Goal: Ask a question

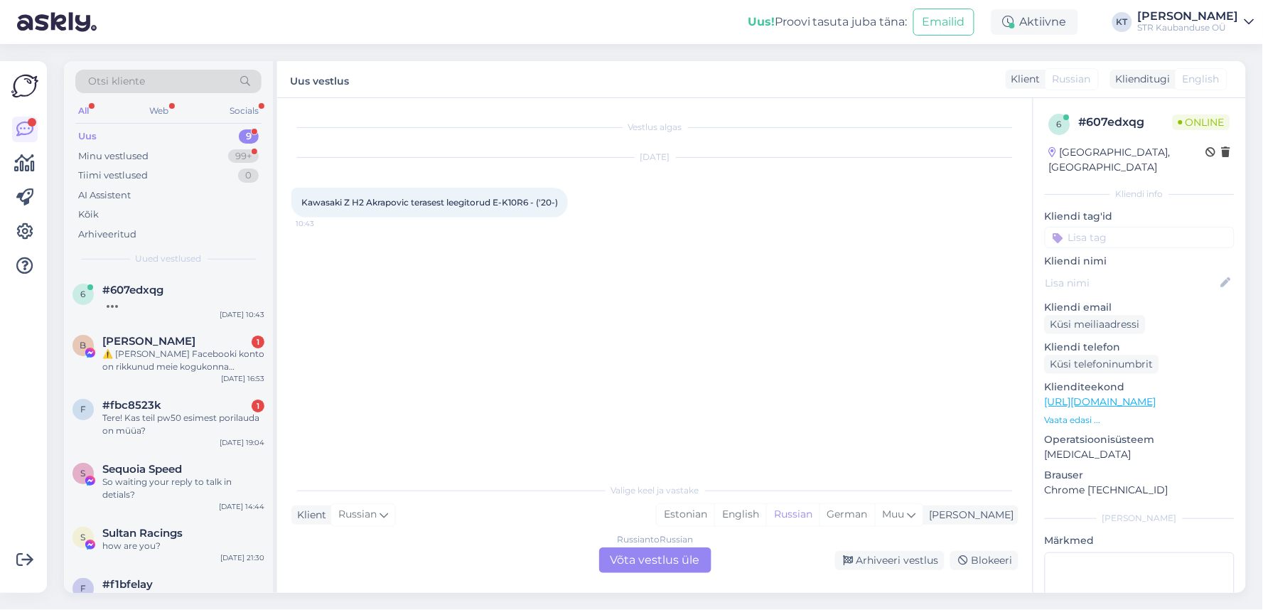
click at [650, 562] on div "Russian to Russian Võta vestlus üle" at bounding box center [655, 560] width 112 height 26
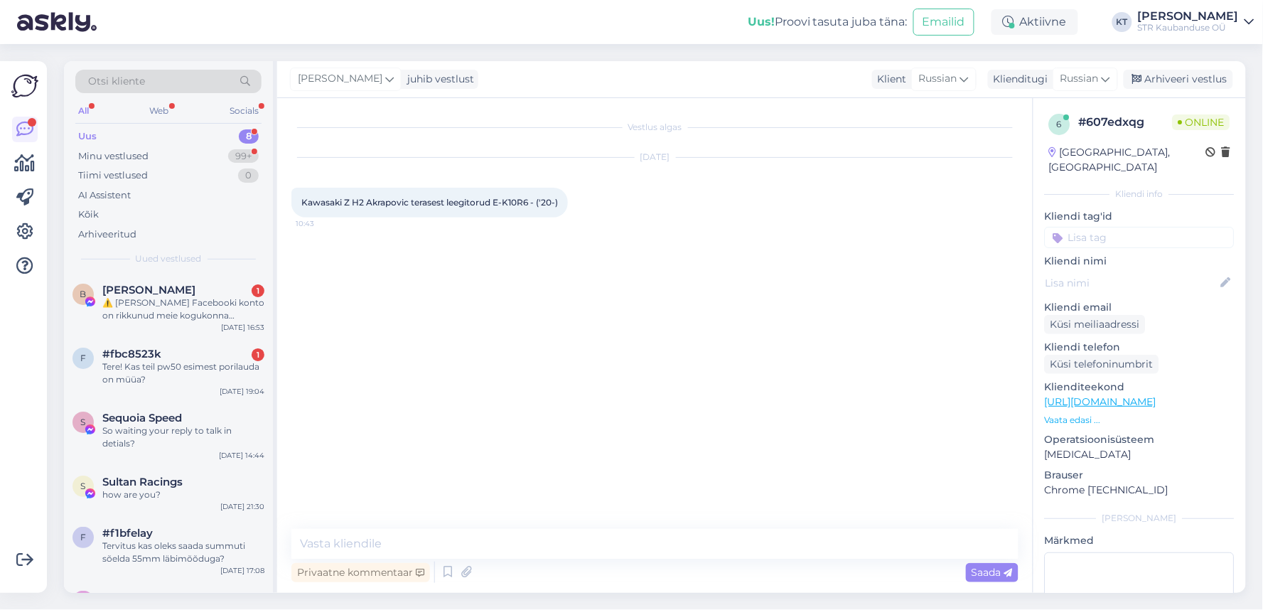
click at [1078, 414] on p "Vaata edasi ..." at bounding box center [1140, 420] width 190 height 13
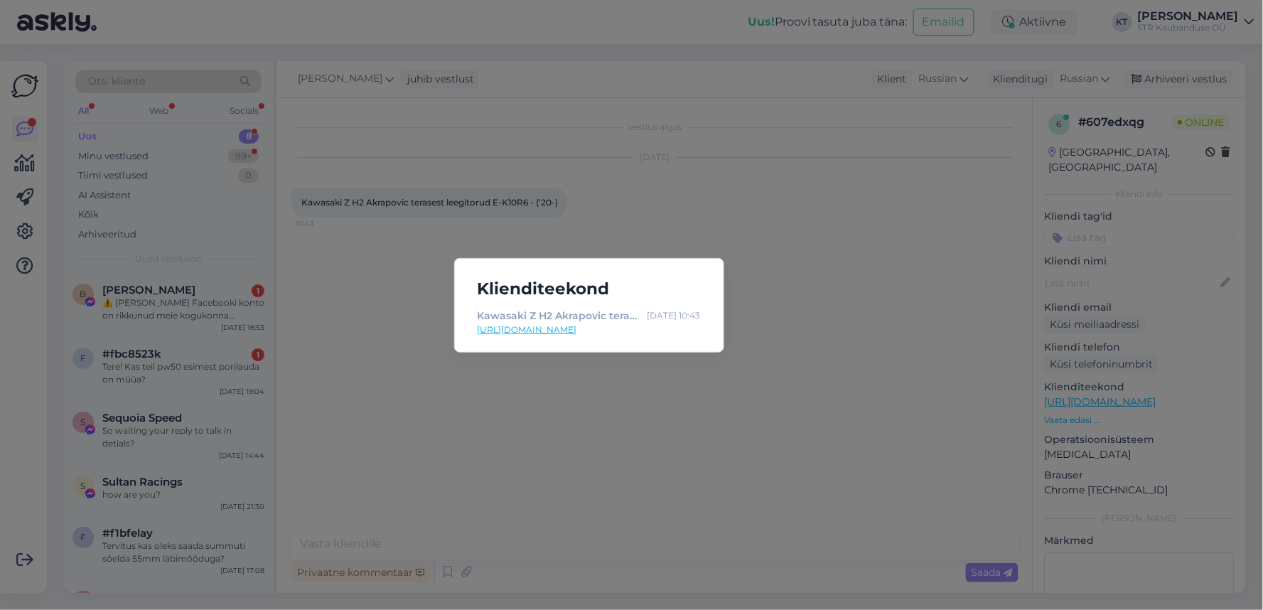
click at [616, 328] on link "[URL][DOMAIN_NAME]" at bounding box center [588, 329] width 223 height 13
click at [837, 173] on div "Klienditeekond Kawasaki Z H2 Akrapovic terasest leegitorud E-K10R6 - ('20-) - K…" at bounding box center [631, 305] width 1263 height 610
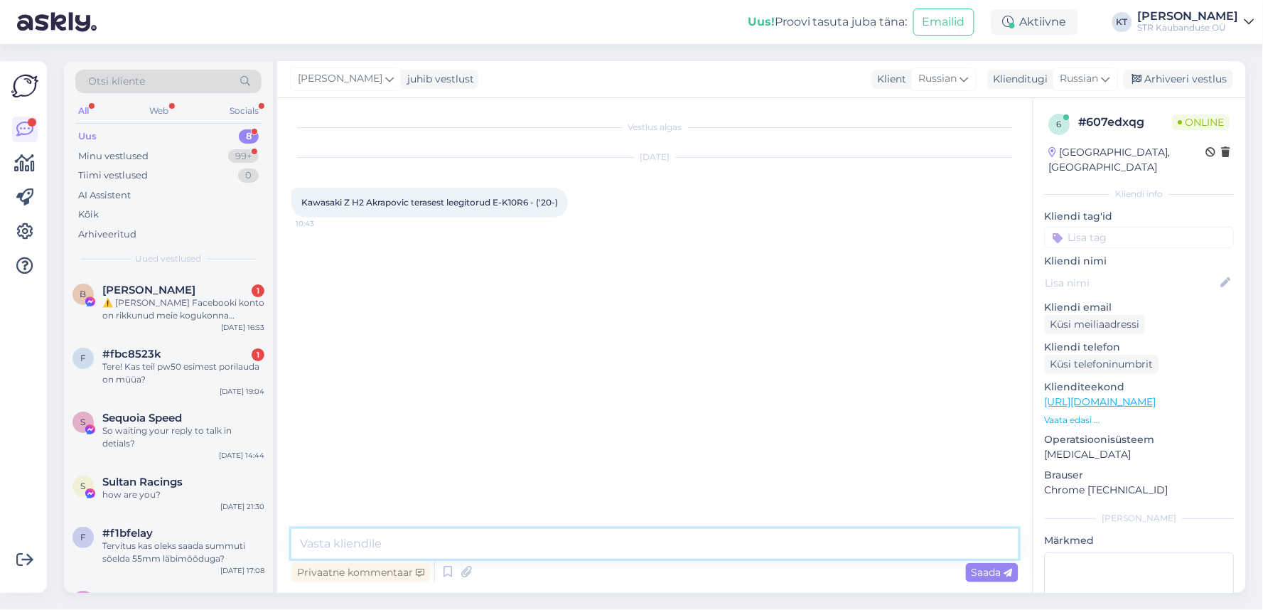
click at [478, 544] on textarea at bounding box center [654, 544] width 727 height 30
type textarea "Tere. Saaksime need esmaspäevaks"
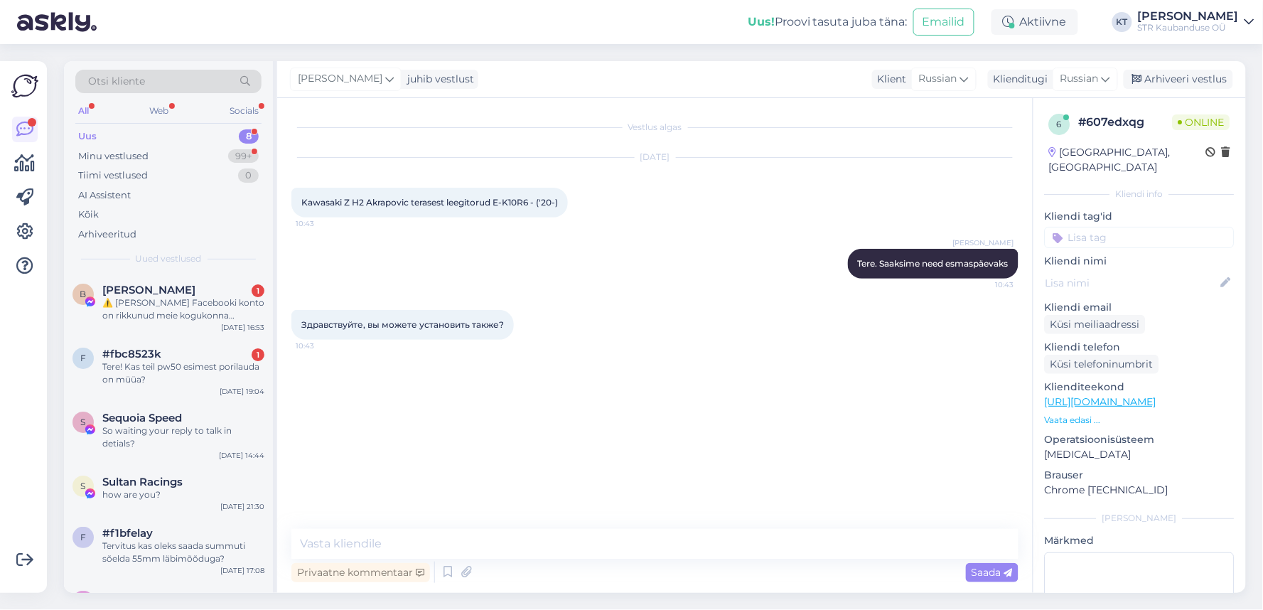
click at [313, 325] on span "Здравствуйте, вы можете установить также?" at bounding box center [402, 324] width 203 height 11
click at [1093, 83] on span "Russian" at bounding box center [1079, 79] width 38 height 16
type input "est"
click at [1025, 141] on link "Estonian" at bounding box center [1053, 142] width 156 height 23
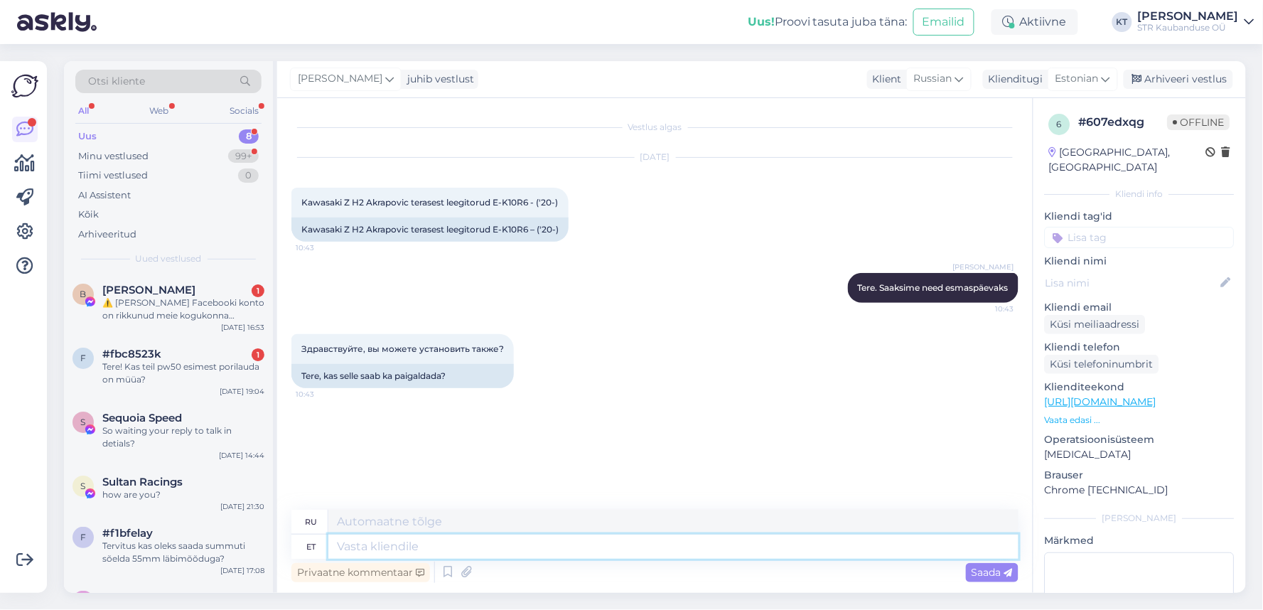
click at [401, 546] on textarea at bounding box center [673, 546] width 690 height 24
type textarea "Ma p"
type textarea "я"
type textarea "Ma pean"
type textarea "Я должен"
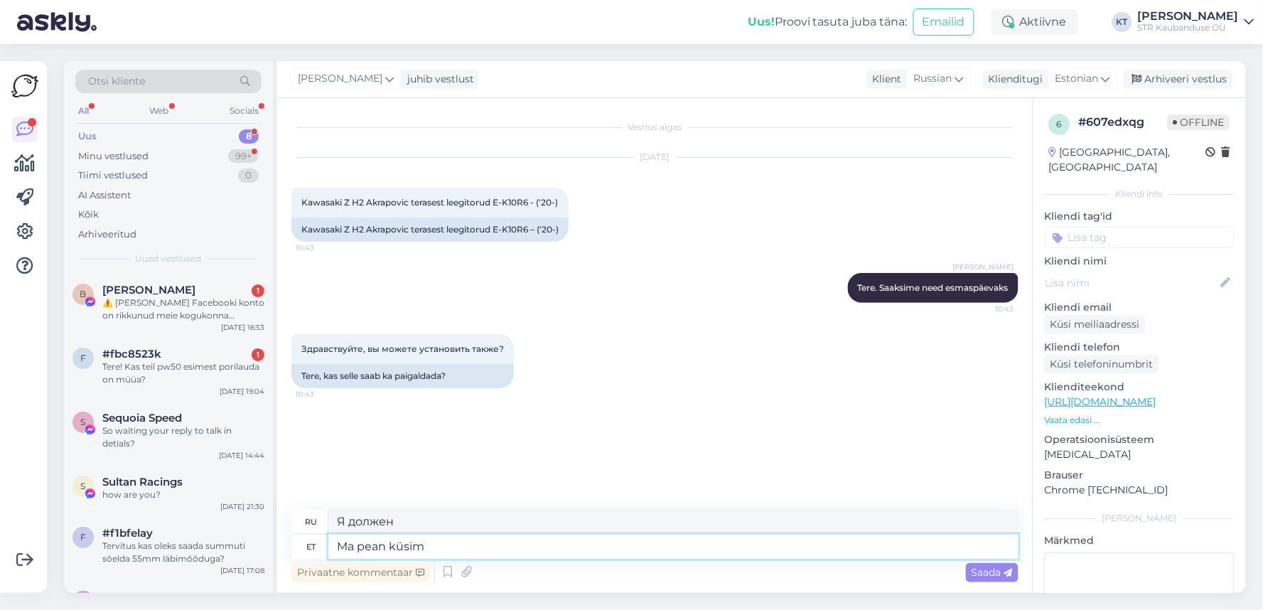
type textarea "Ma pean küsima"
type textarea "Я должен спросить."
type textarea "Ma pean küsima"
click at [998, 572] on span "Saada" at bounding box center [991, 572] width 41 height 13
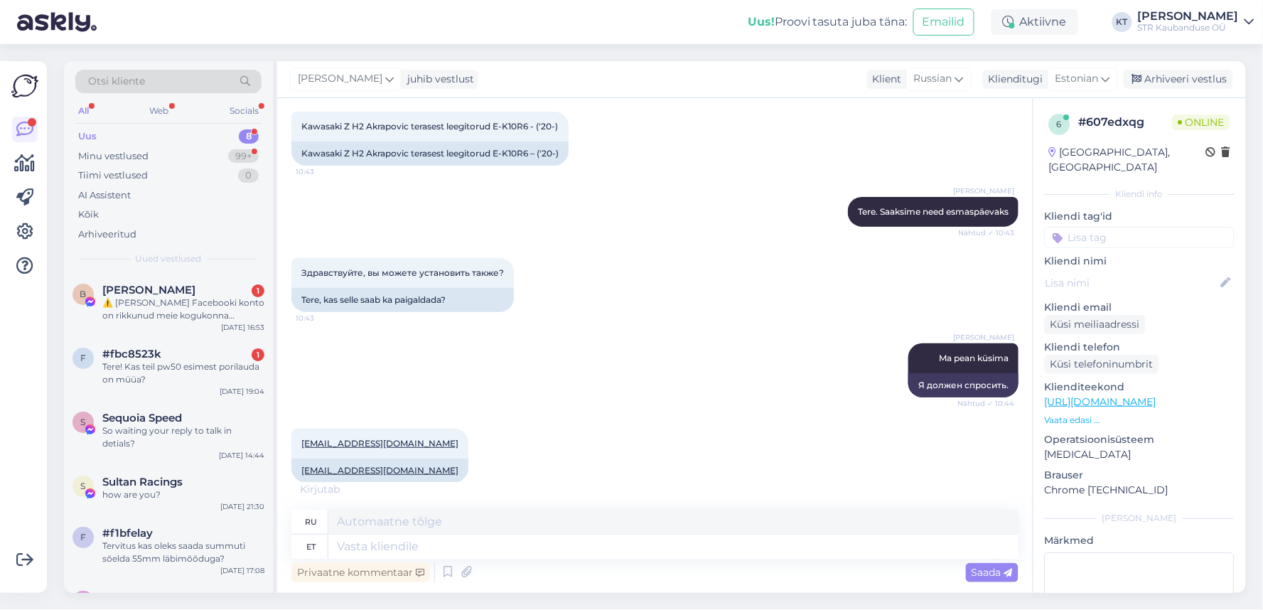
scroll to position [91, 0]
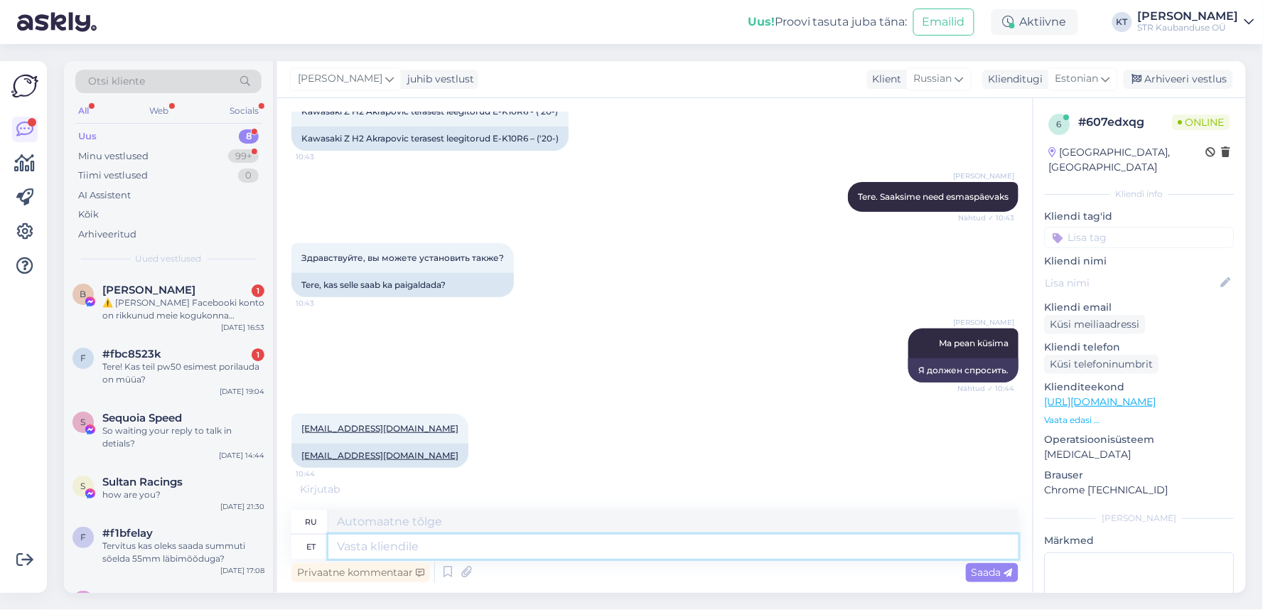
click at [398, 551] on textarea at bounding box center [673, 546] width 690 height 24
type textarea "kas te"
type textarea "ли"
type textarea "kas teil o"
type textarea "у вас есть"
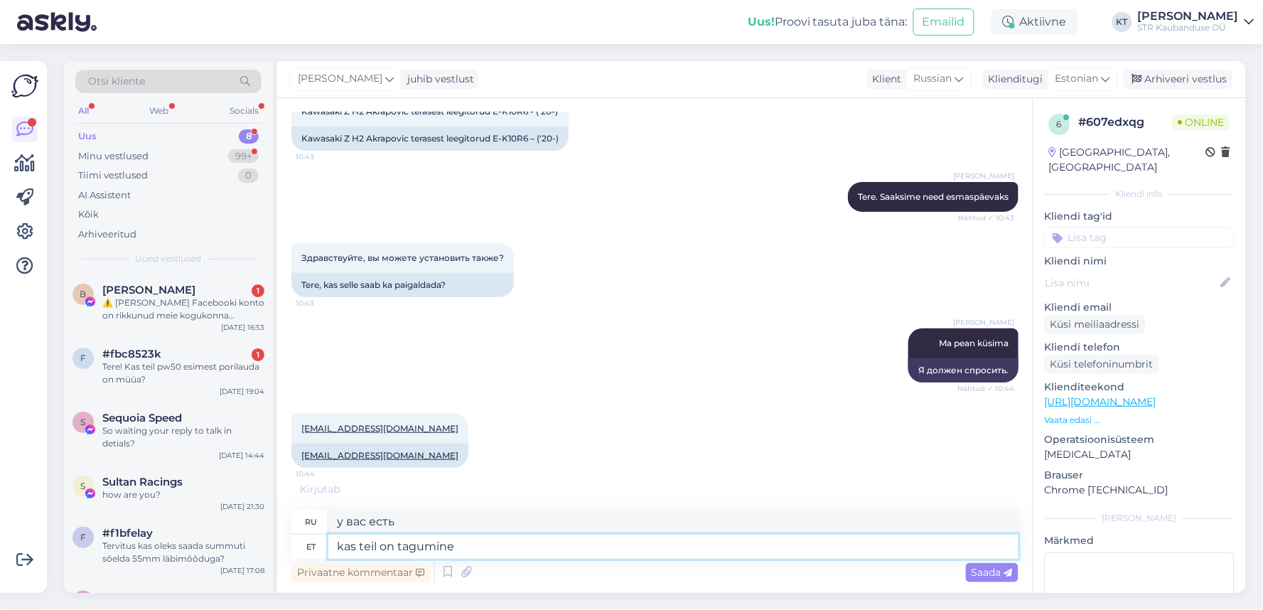
type textarea "kas teil on tagumine"
type textarea "У тебя есть спина?"
type textarea "kas teil on tagumine summuti A"
type textarea "У вас есть задний глушитель?"
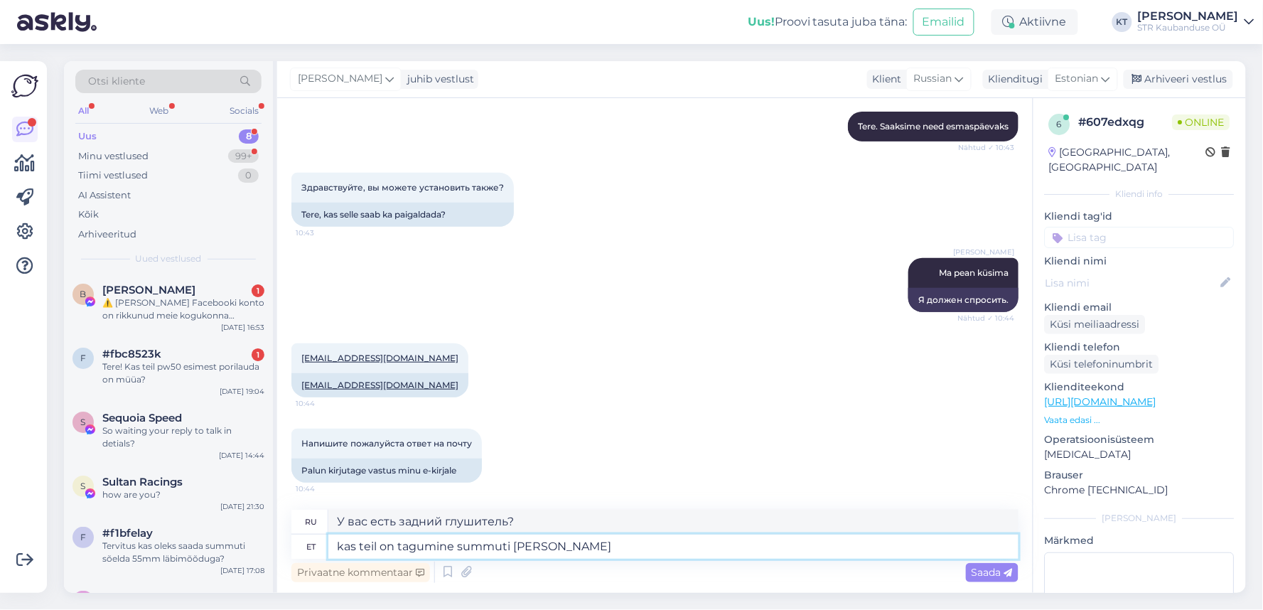
type textarea "kas teil on tagumine summuti [PERSON_NAME]?"
type textarea "у вас есть задний глушитель [PERSON_NAME]?"
type textarea "kas teil on tagumine summuti [PERSON_NAME]?"
click at [997, 576] on span "Saada" at bounding box center [991, 572] width 41 height 13
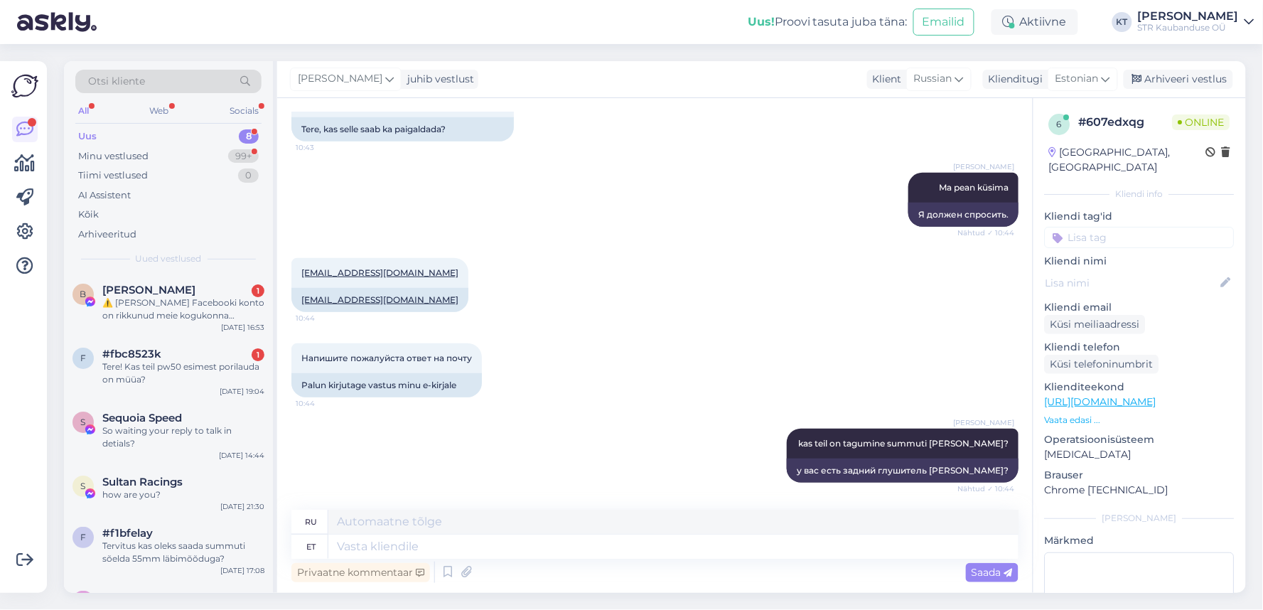
scroll to position [332, 0]
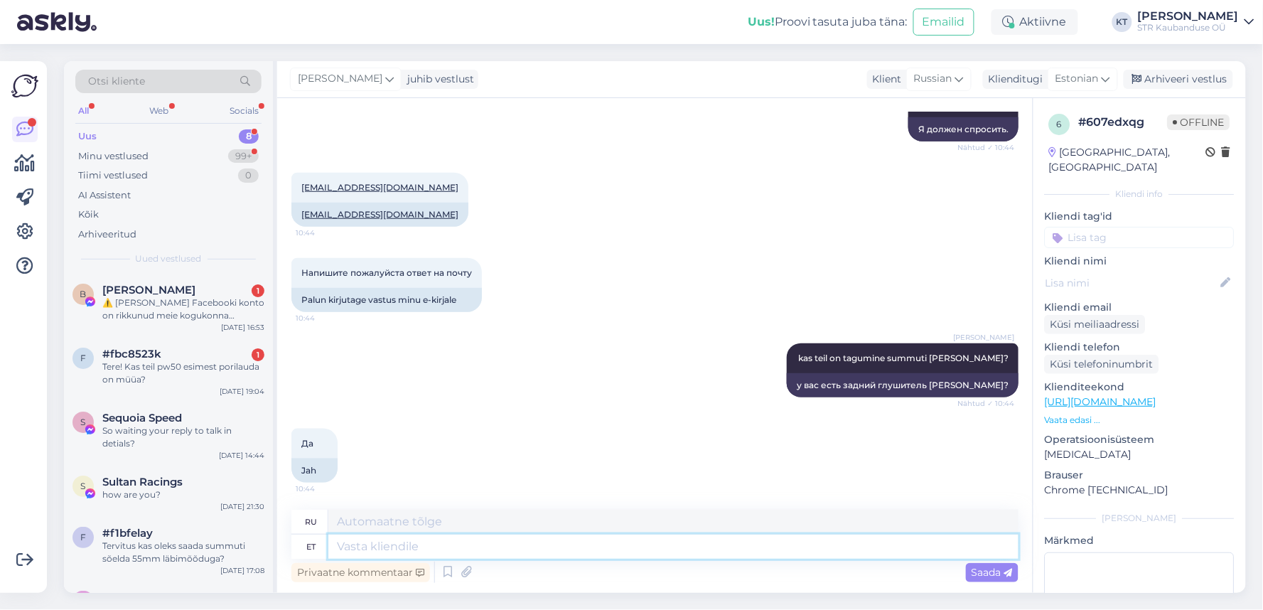
click at [379, 553] on textarea at bounding box center [673, 546] width 690 height 24
type textarea "P"
type textarea "Kui k"
type textarea "Если"
type textarea "[PERSON_NAME] on"
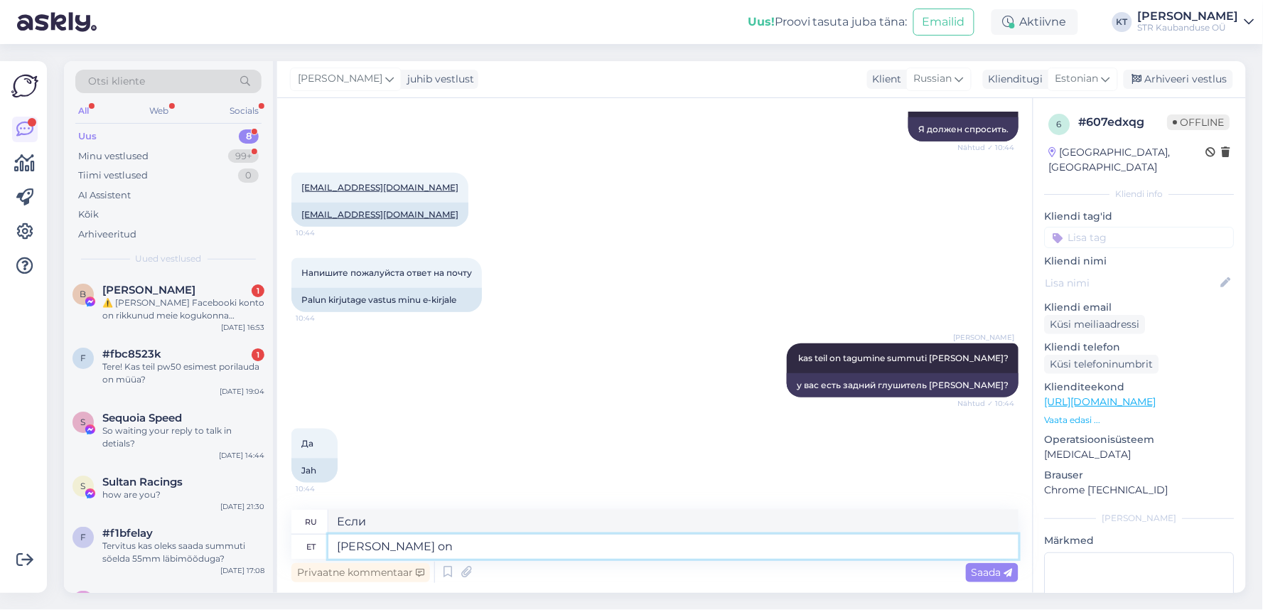
type textarea "Если все"
type textarea "[PERSON_NAME] on"
type textarea "Если все будет"
type textarea "[PERSON_NAME]"
type textarea "Если все"
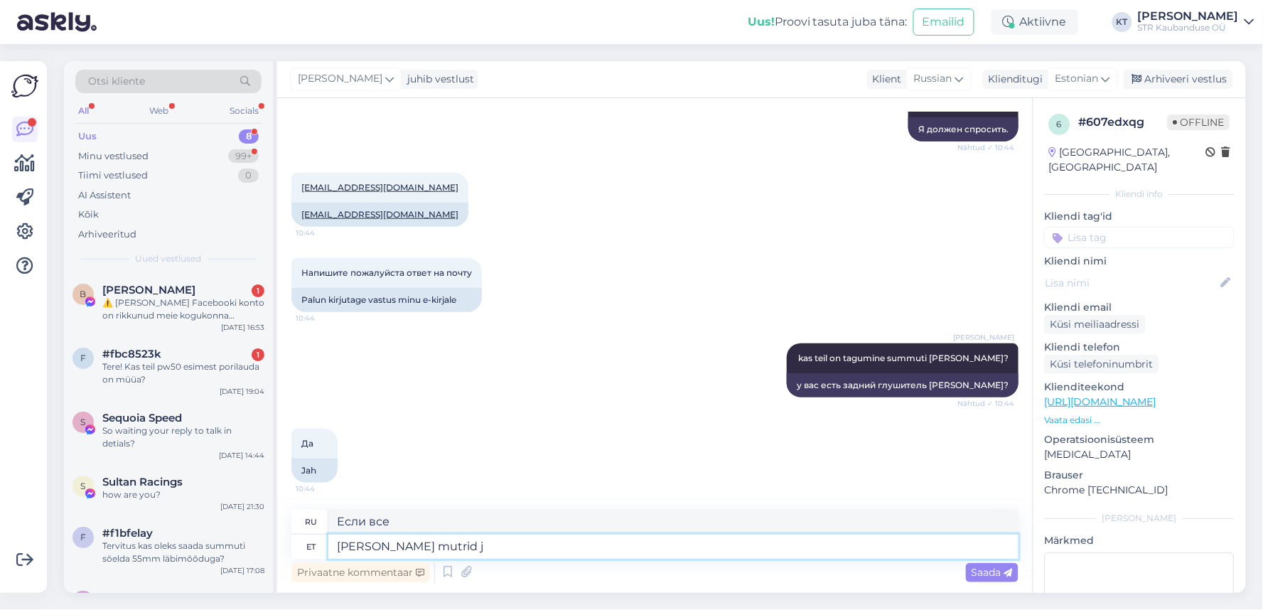
type textarea "[PERSON_NAME] mutrid ja"
type textarea "Если все орехи"
type textarea "[PERSON_NAME] mutrid ja po"
type textarea "Если все орехи [PERSON_NAME]"
type textarea "[PERSON_NAME] mutrid ja poldid tu"
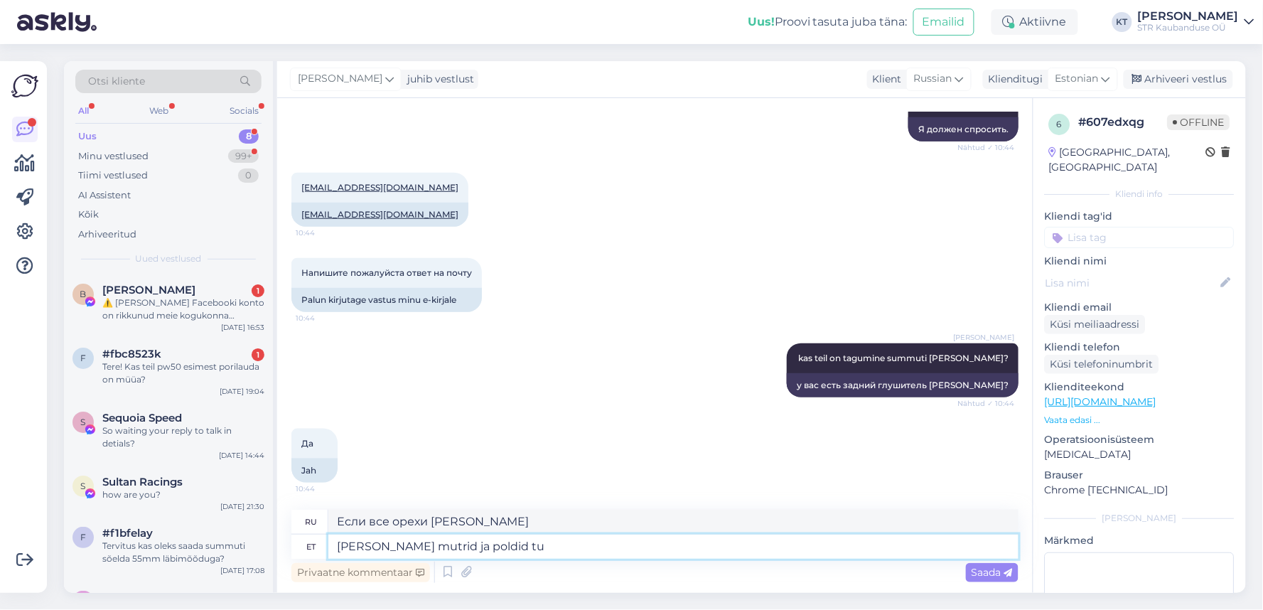
type textarea "Если все гайки и болты"
type textarea "[PERSON_NAME] mutrid ja poldid tulevad il"
type textarea "Когда все гайки и болты придут"
type textarea "[PERSON_NAME] mutrid ja poldid tulevad ilusti"
type textarea "Когда все гайки и болты хорошо сочетаются"
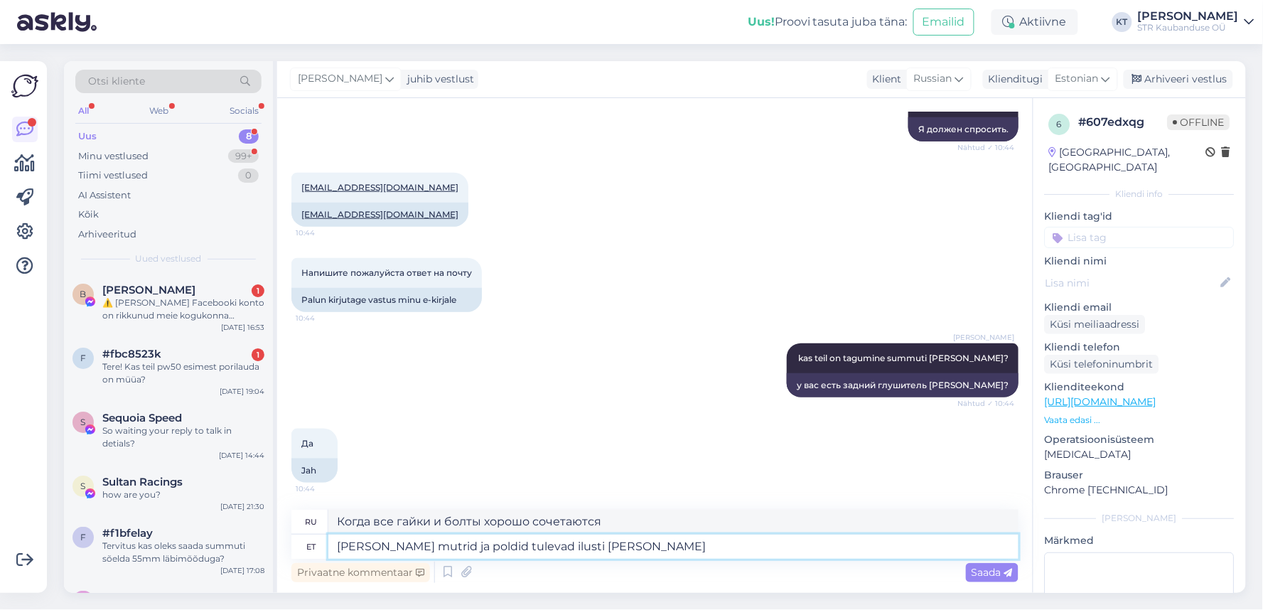
type textarea "[PERSON_NAME] mutrid ja poldid tulevad ilusti [PERSON_NAME] s"
type textarea "Когда все гайки и болты легко откручиваются"
type textarea "[PERSON_NAME] mutrid ja poldid tulevad ilusti [PERSON_NAME] siis pe"
type textarea "Если все гайки и болты откручиваются хорошо, то"
type textarea "[PERSON_NAME] mutrid ja poldid tulevad ilusti [PERSON_NAME] siis peaks u"
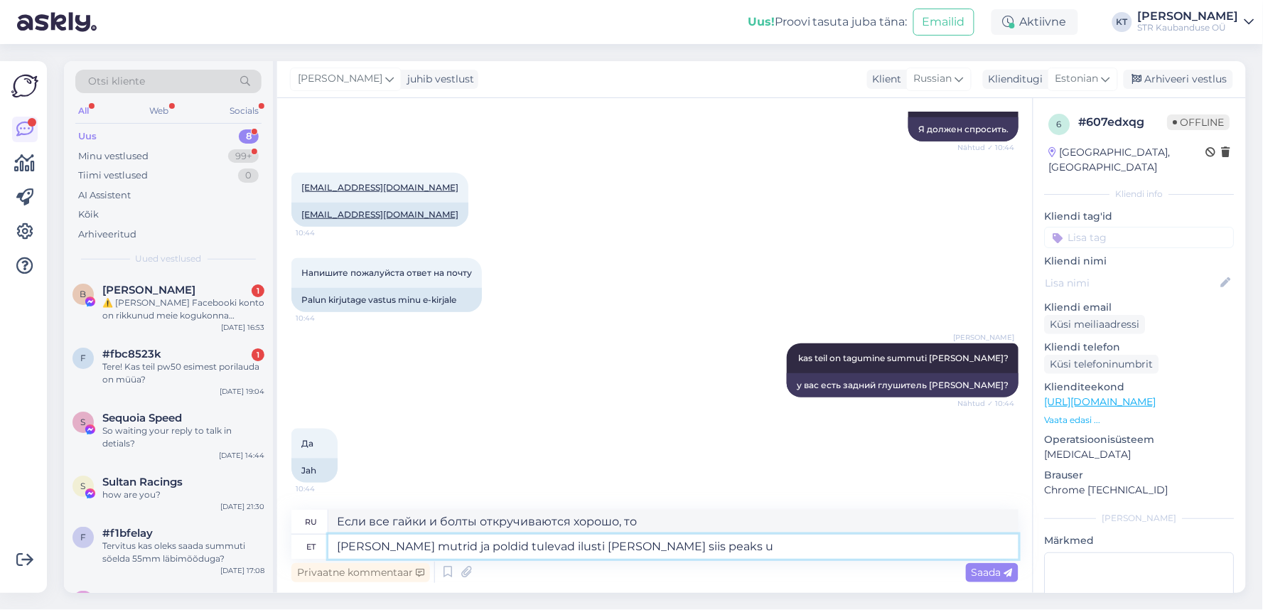
type textarea "Если все гайки и болты откручиваются хорошо, то вам следует"
type textarea "[PERSON_NAME] mutrid ja poldid tulevad ilusti [PERSON_NAME] siis peaks umbes"
type textarea "Если все гайки и болты откручиваются хорошо, это займет около"
type textarea "[PERSON_NAME] mutrid ja poldid tulevad ilusti [GEOGRAPHIC_DATA] siis peaks umbe…"
type textarea "Если все гайки и болты откручиваются хорошо, это займет около 1-1,5 минут."
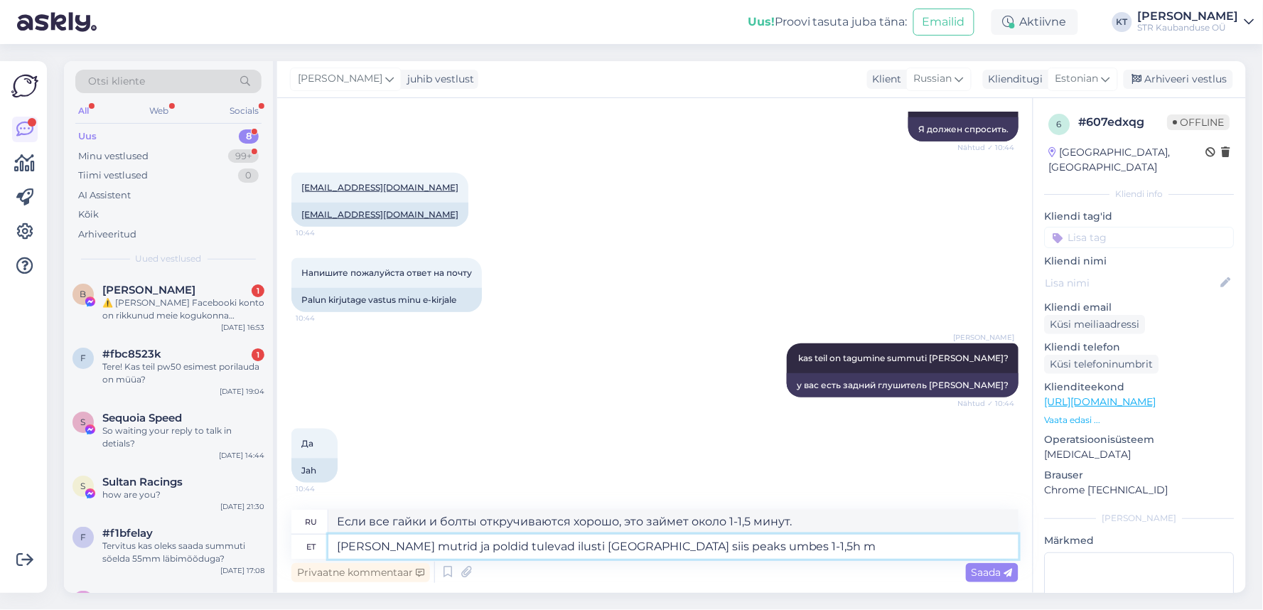
type textarea "[PERSON_NAME] mutrid ja poldid tulevad ilusti [GEOGRAPHIC_DATA] siis peaks umbe…"
type textarea "Если все гайки и болты откручиваются хорошо, то на это уйдет около 1–1,5 часов."
type textarea "[PERSON_NAME] mutrid ja poldid tulevad ilusti [GEOGRAPHIC_DATA] siis peaks umbe…"
type textarea "Если все гайки и болты откручиваются хорошо, это займет около 1-1,5 часов."
type textarea "[PERSON_NAME] mutrid ja poldid tulevad ilusti [PERSON_NAME] siis peaks umbes 1-…"
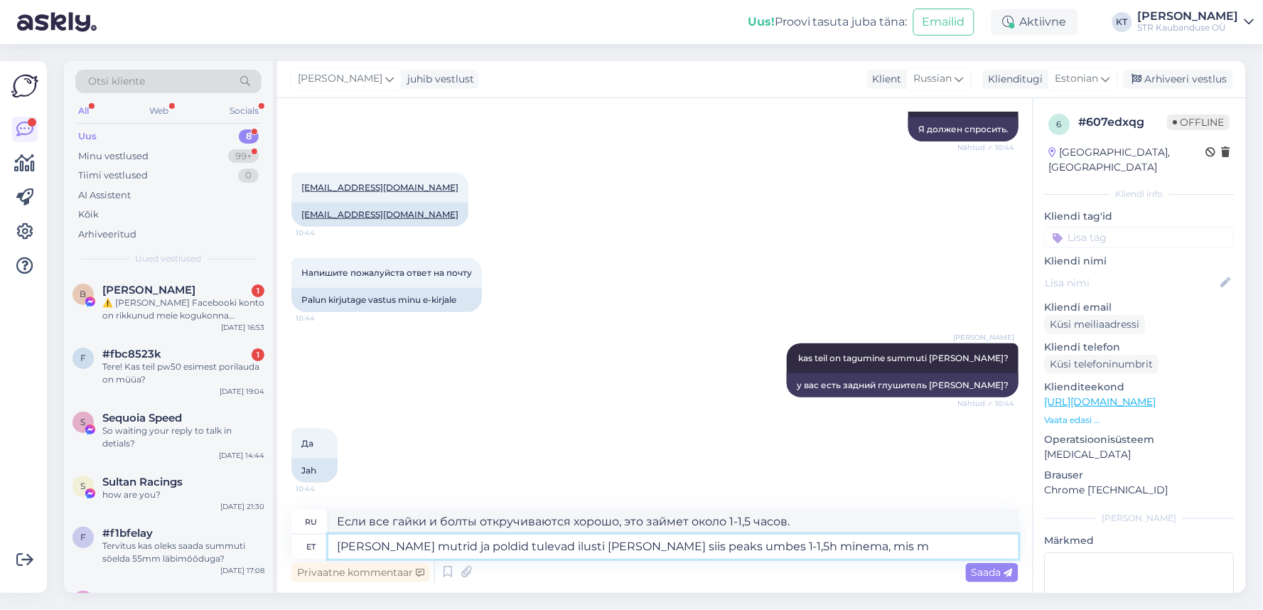
type textarea "Если все гайки и болты откручиваются хорошо, это займет около 1-1,5 часов, что"
type textarea "[PERSON_NAME] mutrid ja poldid tulevad ilusti [GEOGRAPHIC_DATA] siis peaks umbe…"
type textarea "Если все гайки и болты открутятся хорошо, то на это уйдет около 1–1,5 часов, чт…"
type textarea "[PERSON_NAME] mutrid ja poldid tulevad ilusti [GEOGRAPHIC_DATA] siis peaks umbe…"
type textarea "Если все гайки и болты откручиваются хорошо, то это займет около 1-1,5 часов, ч…"
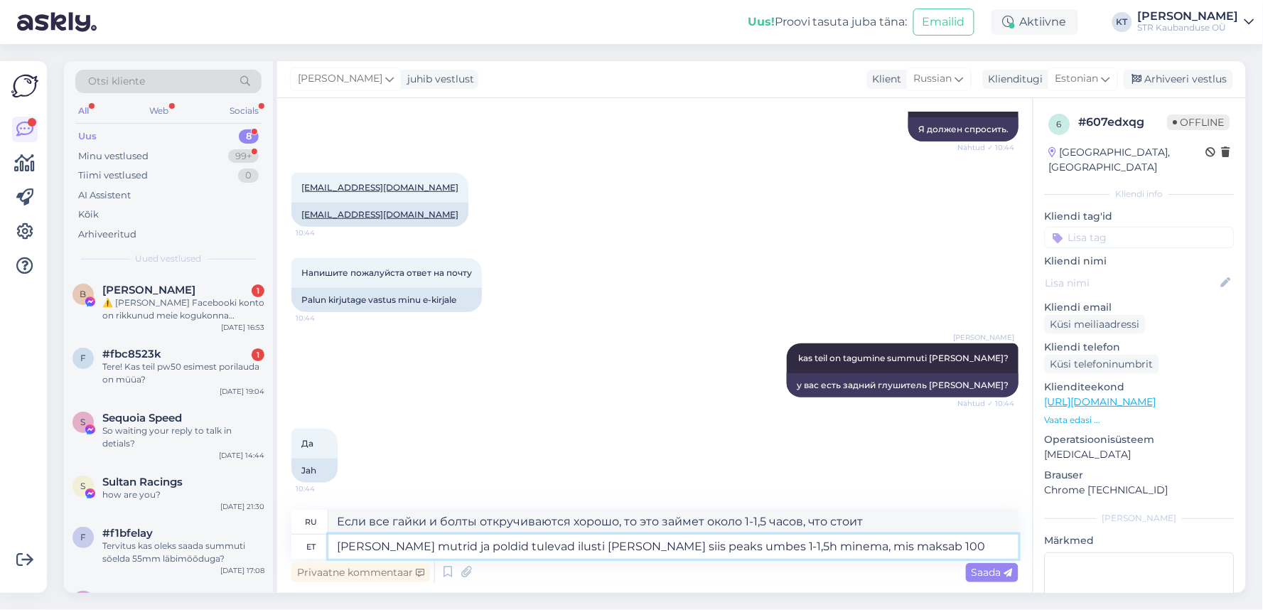
type textarea "[PERSON_NAME] mutrid ja poldid tulevad ilusti [PERSON_NAME] siis peaks umbes 1-…"
type textarea "Если все гайки и болты открутятся хорошо, то на это уйдет около 1–1,5 часов, чт…"
type textarea "[PERSON_NAME] mutrid ja poldid tulevad ilusti [GEOGRAPHIC_DATA] siis peaks umbe…"
type textarea "Если все гайки и болты открутятся хорошо, то на это уйдет около 1–1,5 часов, чт…"
type textarea "[PERSON_NAME] mutrid ja poldid tulevad ilusti [GEOGRAPHIC_DATA] siis peaks umbe…"
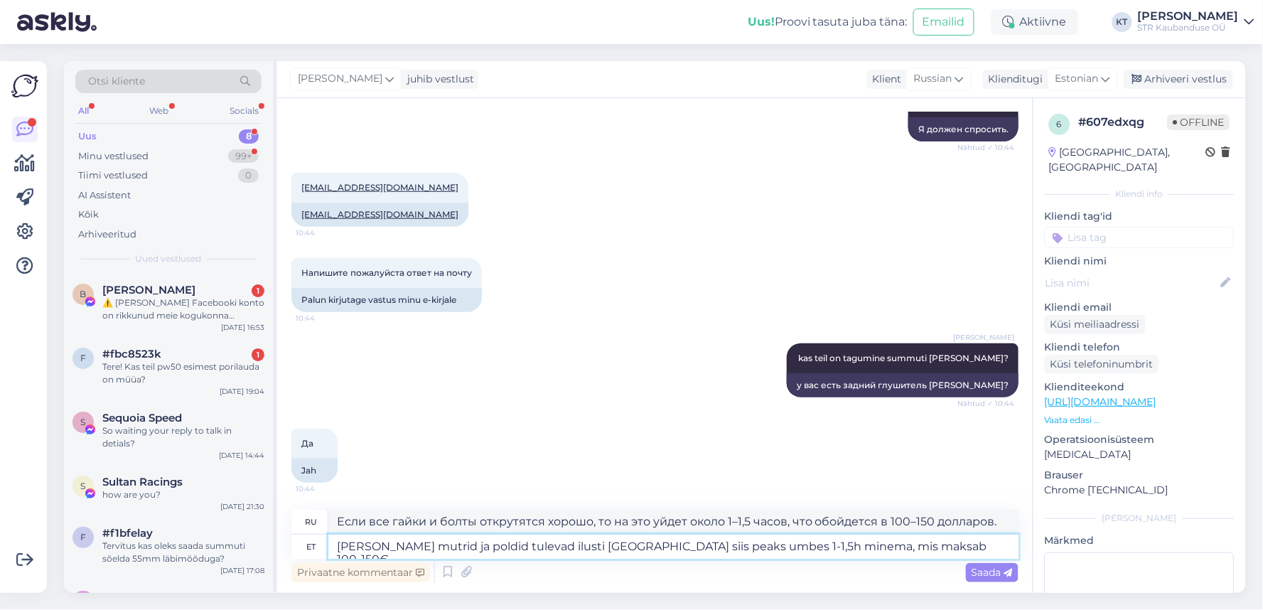
type textarea "Если все гайки и болты открутятся хорошо, то на это уйдет около 1–1,5 часов и б…"
click at [766, 549] on textarea "[PERSON_NAME] mutrid ja poldid tulevad ilusti [GEOGRAPHIC_DATA] siis peaks umbe…" at bounding box center [673, 546] width 690 height 24
type textarea "[PERSON_NAME] mutrid ja poldid tulevad ilusti [GEOGRAPHIC_DATA] siis peaks umbe…"
type textarea "Если все гайки и болты открутятся хорошо, это займет около 1–1,5 часов, что обо…"
drag, startPoint x: 778, startPoint y: 549, endPoint x: 834, endPoint y: 549, distance: 56.1
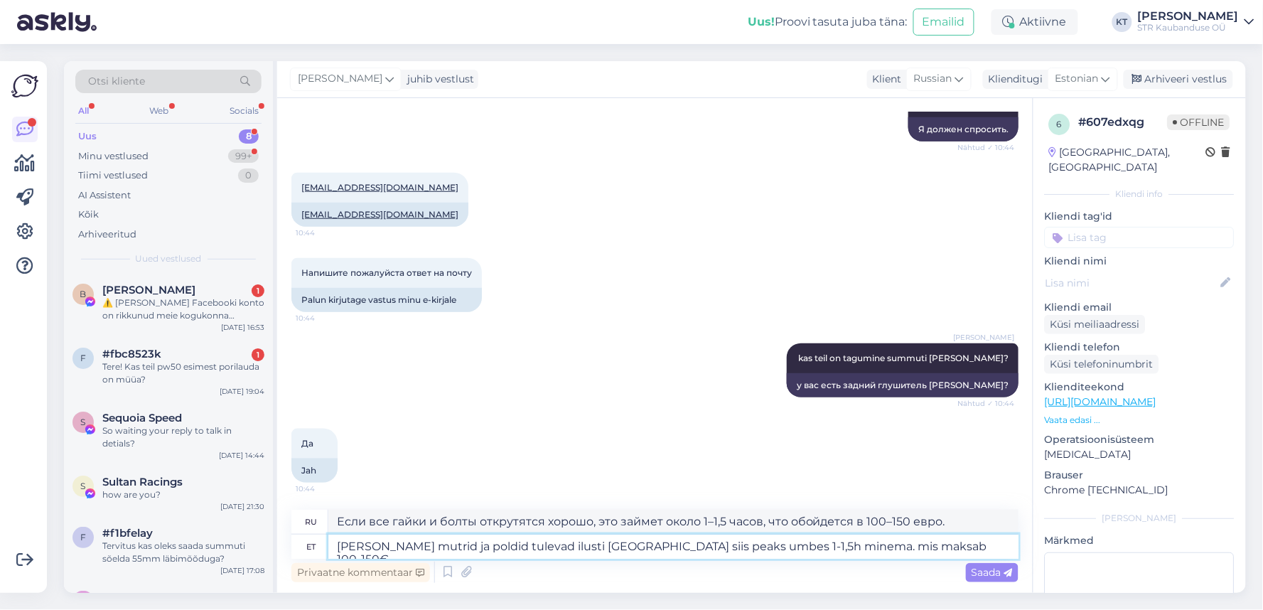
click at [834, 549] on textarea "[PERSON_NAME] mutrid ja poldid tulevad ilusti [GEOGRAPHIC_DATA] siis peaks umbe…" at bounding box center [673, 546] width 690 height 24
type textarea "[PERSON_NAME] mutrid ja poldid tulevad ilusti [GEOGRAPHIC_DATA] siis peaks umbe…"
type textarea "Если все гайки и болты открутятся без проблем, установка займёт около 1–1,5 час…"
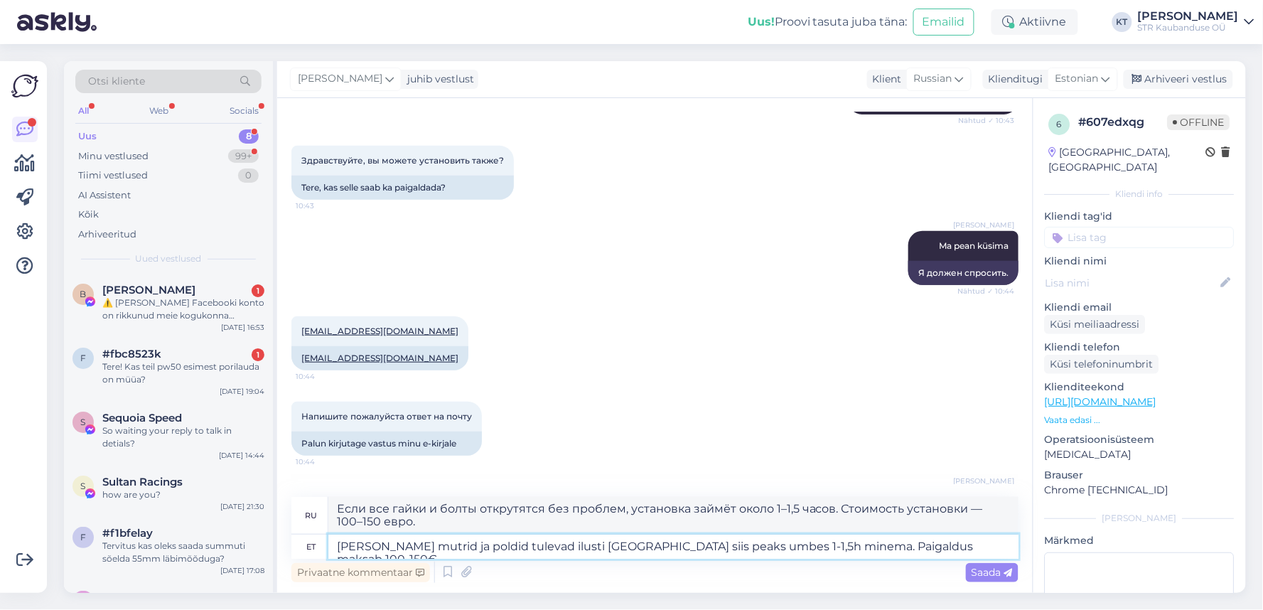
scroll to position [345, 0]
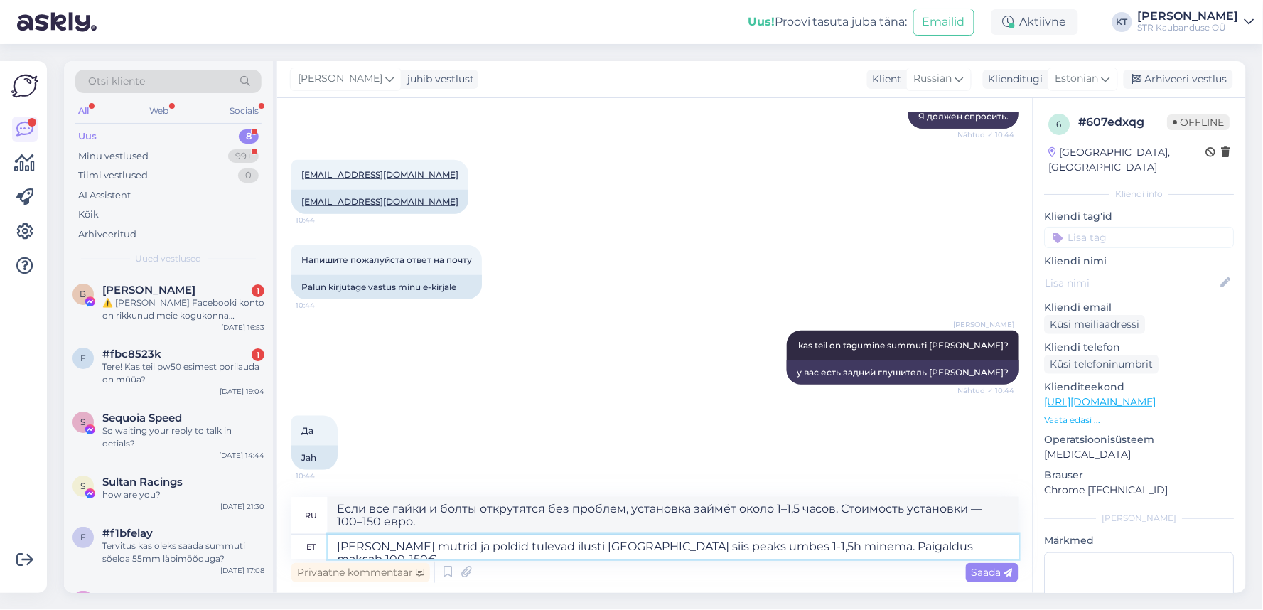
type textarea "[PERSON_NAME] mutrid ja poldid tulevad ilusti [GEOGRAPHIC_DATA] siis peaks umbe…"
drag, startPoint x: 365, startPoint y: 522, endPoint x: 330, endPoint y: 512, distance: 36.2
click at [330, 512] on textarea "Если все гайки и болты открутятся без проблем, установка займёт около 1–1,5 час…" at bounding box center [673, 515] width 690 height 37
click at [986, 566] on span "Saada" at bounding box center [991, 572] width 41 height 13
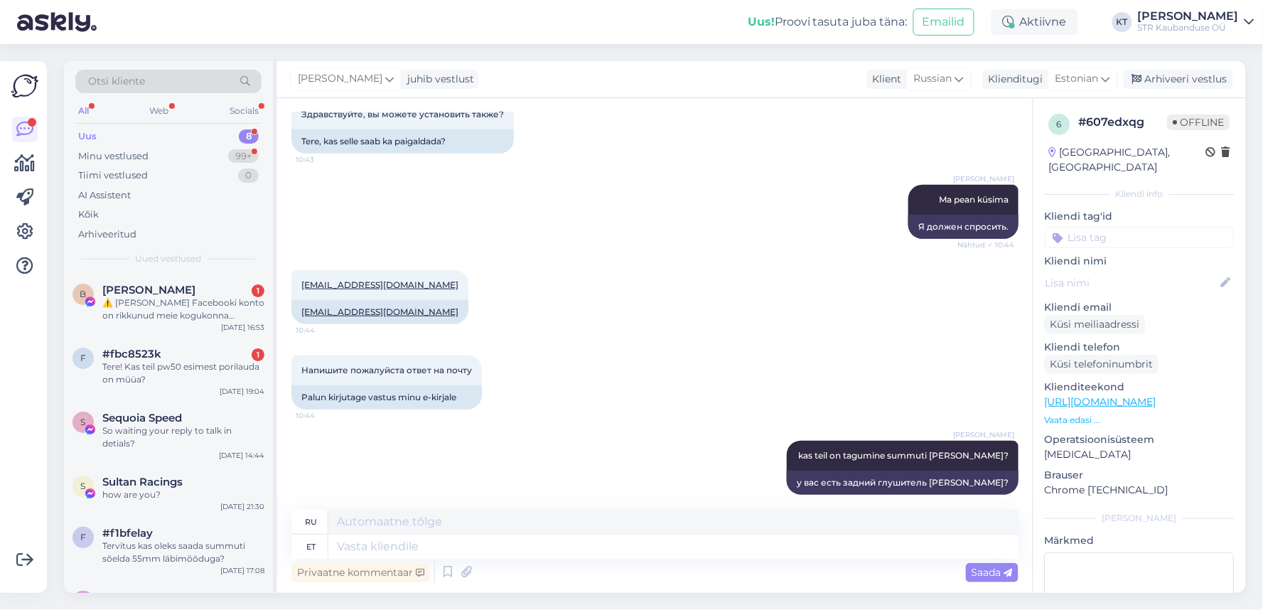
scroll to position [218, 0]
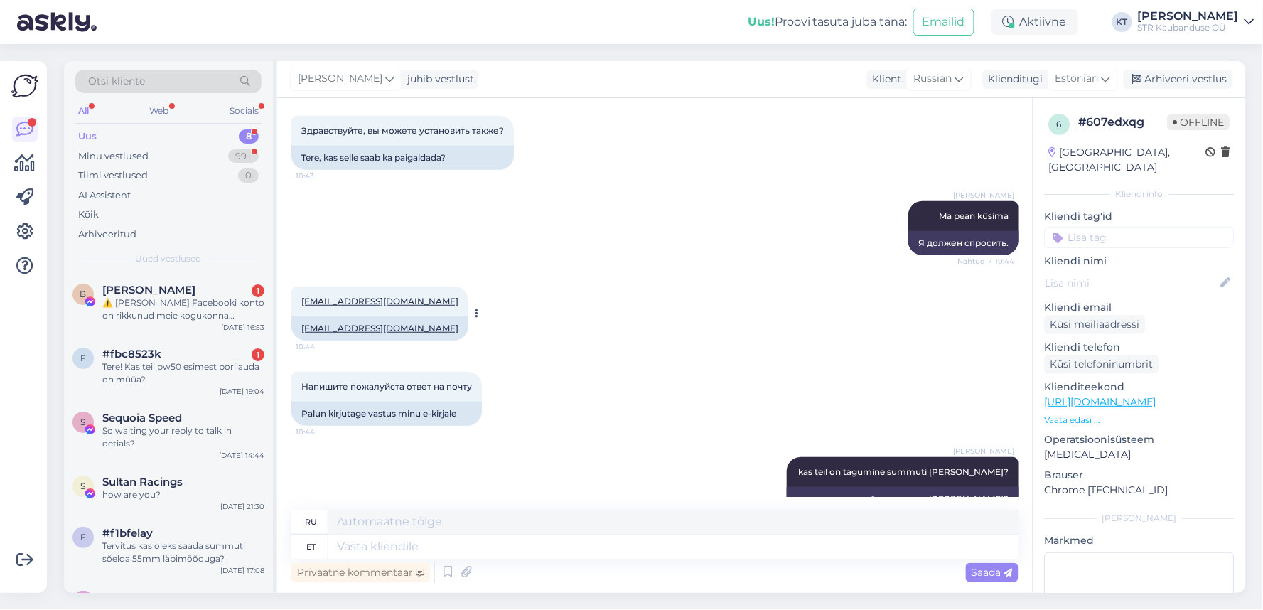
click at [392, 298] on link "[EMAIL_ADDRESS][DOMAIN_NAME]" at bounding box center [379, 301] width 157 height 11
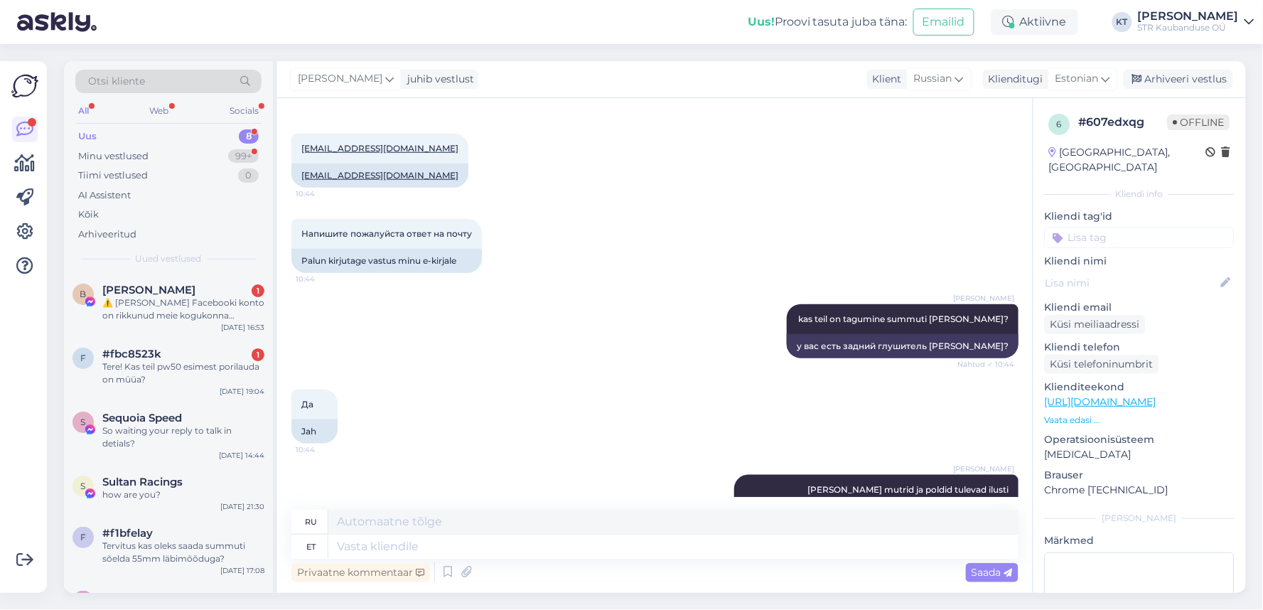
scroll to position [455, 0]
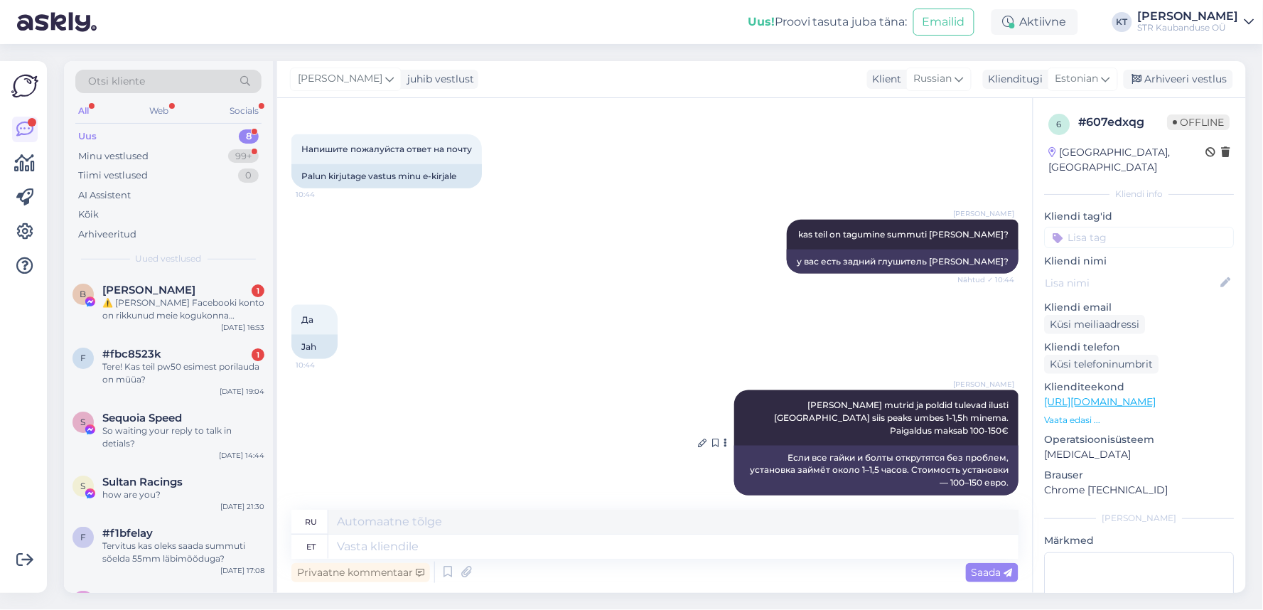
click at [936, 456] on div "Если все гайки и болты открутятся без проблем, установка займёт около 1–1,5 час…" at bounding box center [876, 471] width 284 height 50
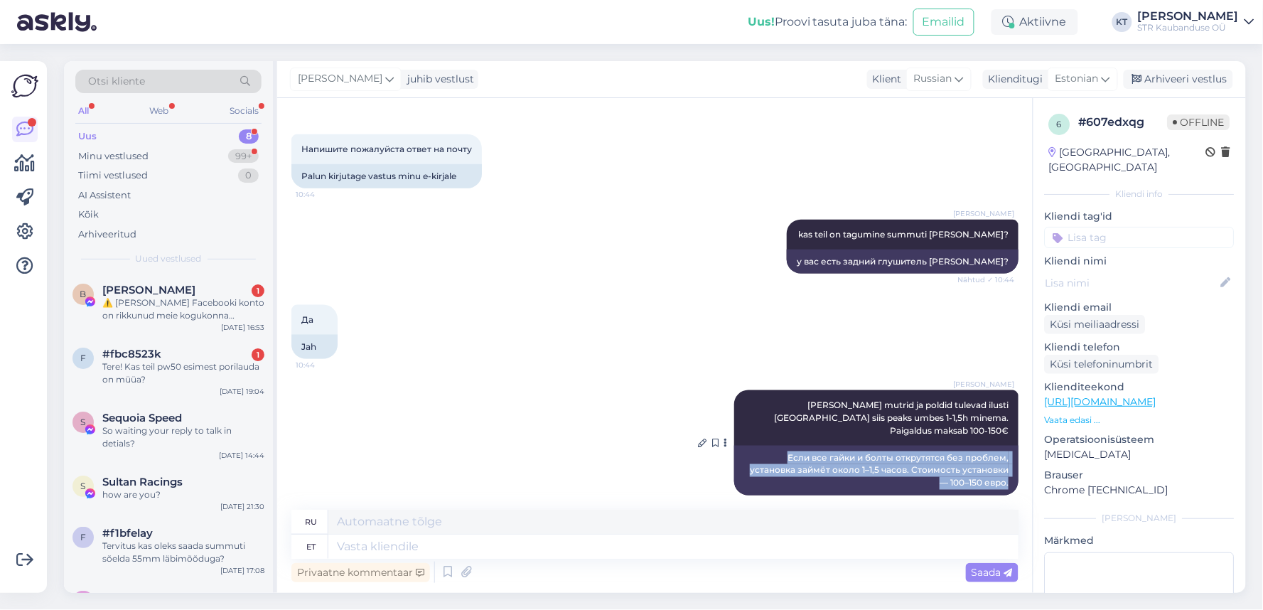
drag, startPoint x: 997, startPoint y: 473, endPoint x: 741, endPoint y: 443, distance: 257.5
click at [741, 446] on div "Если все гайки и болты открутятся без проблем, установка займёт около 1–1,5 час…" at bounding box center [876, 471] width 284 height 50
copy div "Если все гайки и болты открутятся без проблем, установка займёт около 1–1,5 час…"
